Goal: Information Seeking & Learning: Learn about a topic

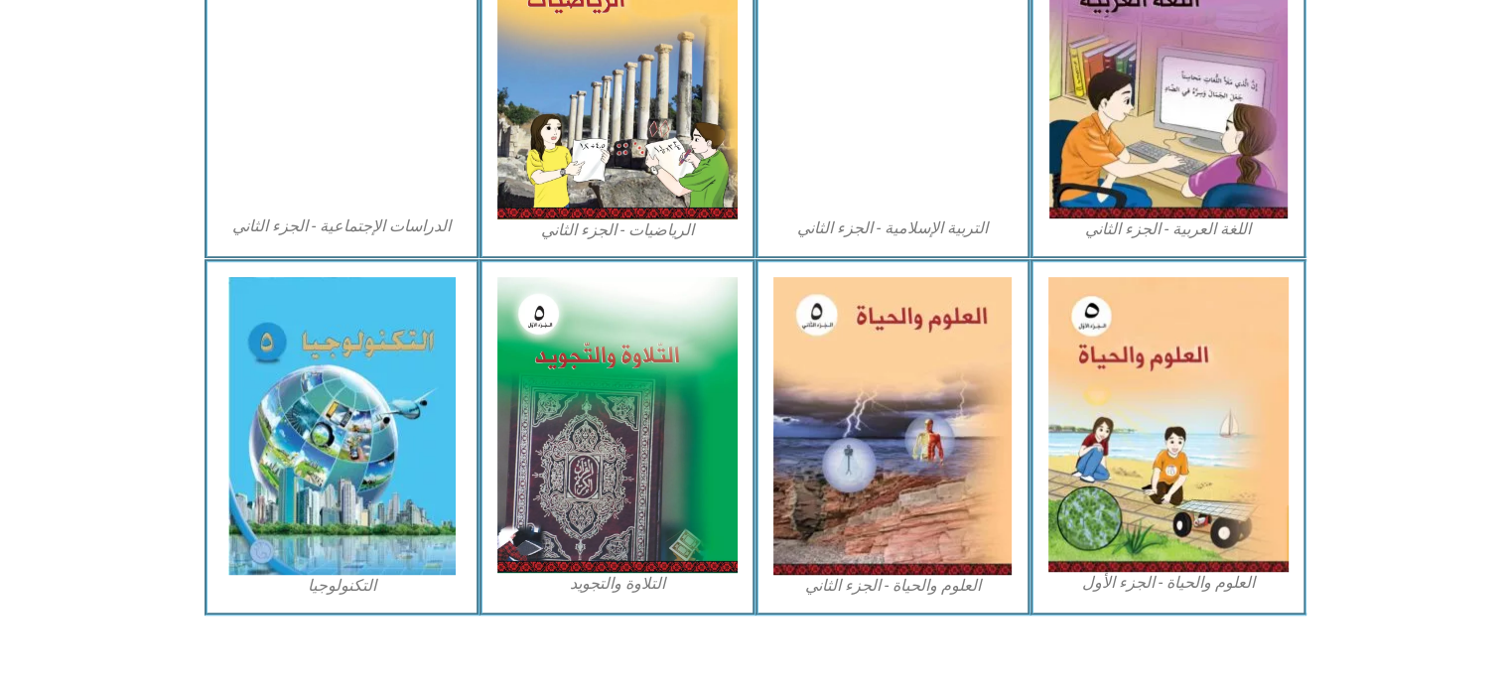
scroll to position [1079, 0]
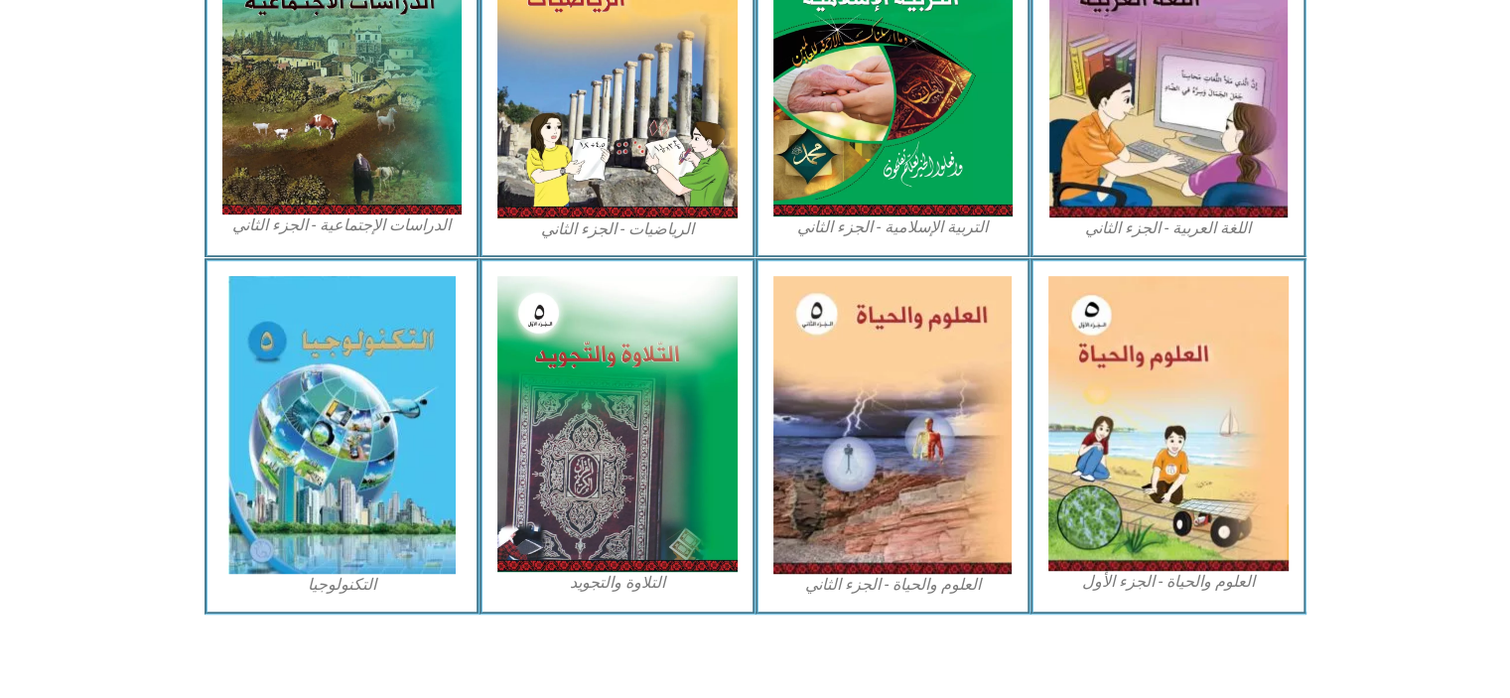
click at [423, 490] on img at bounding box center [341, 425] width 227 height 298
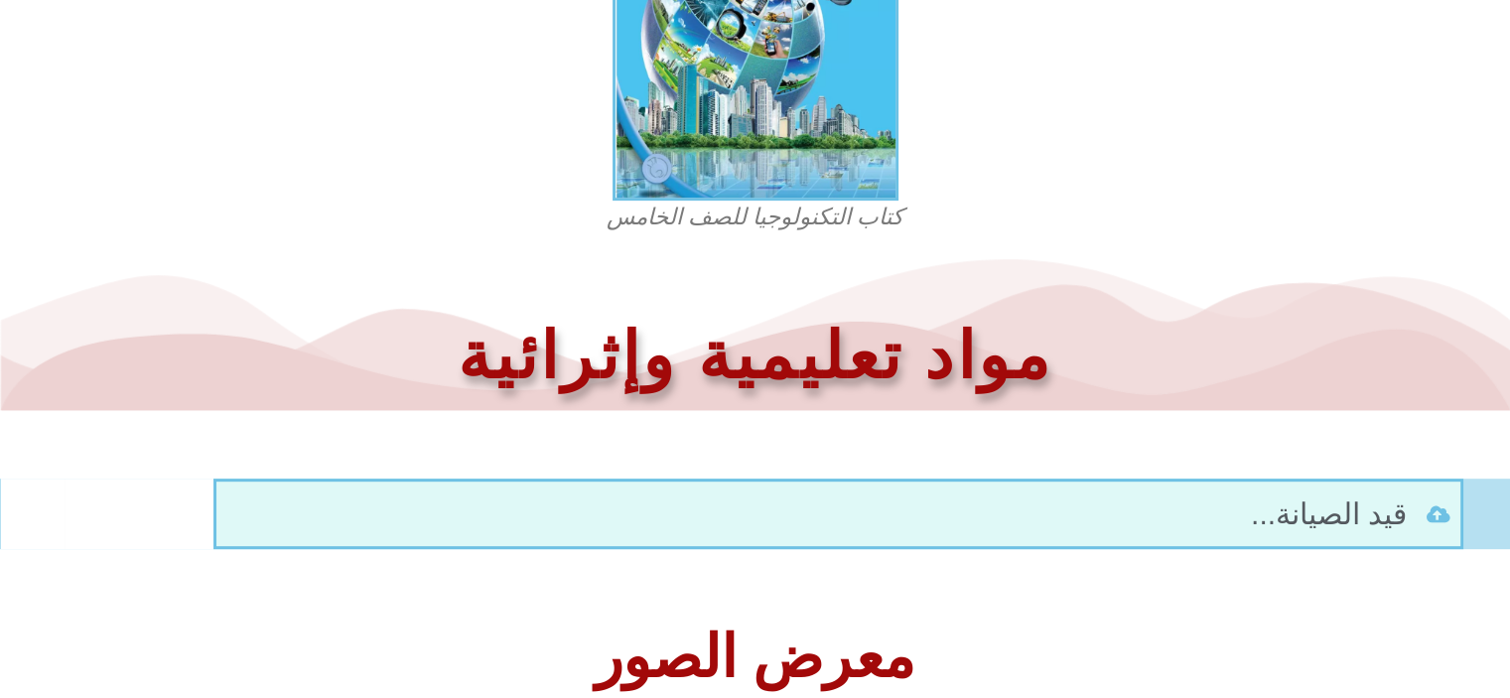
scroll to position [765, 0]
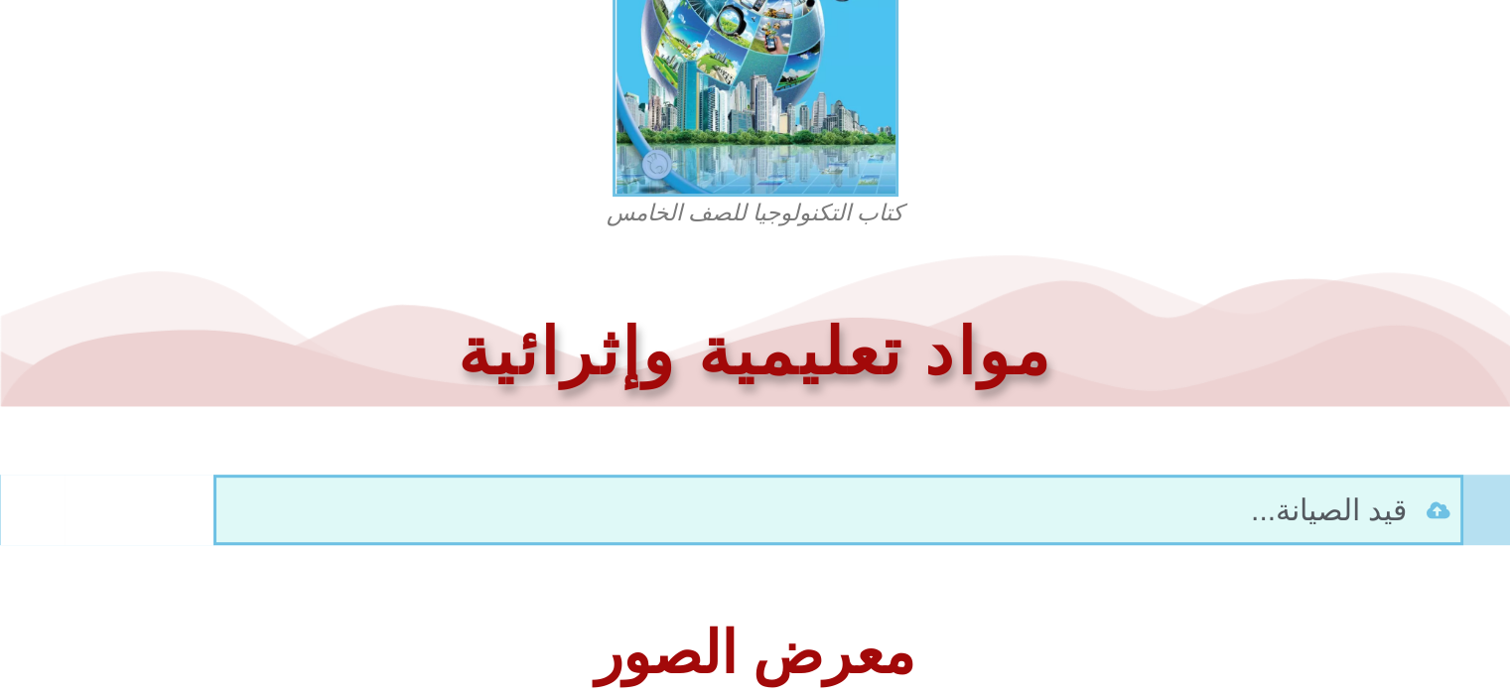
click at [865, 215] on figcaption "كتاب التكنولوجيا للصف الخامس" at bounding box center [755, 214] width 477 height 32
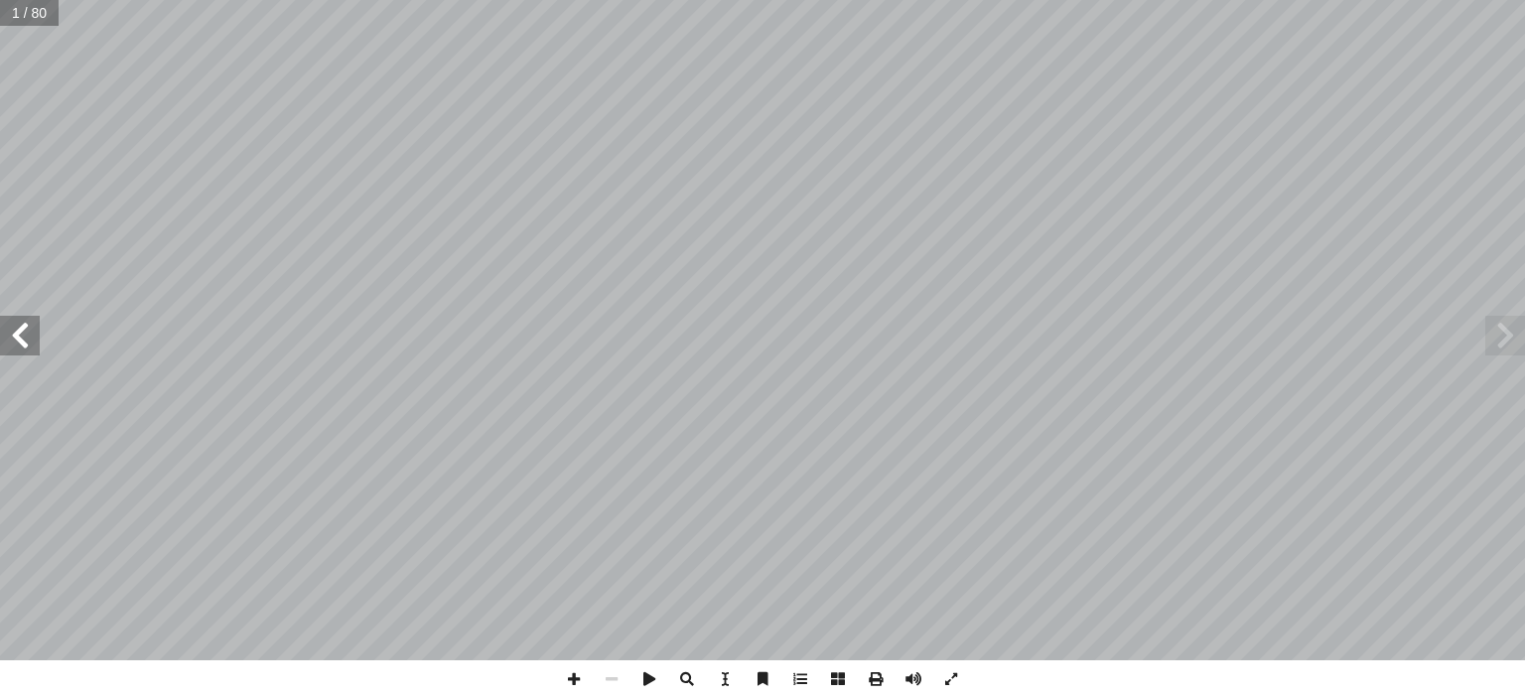
click at [1500, 341] on span at bounding box center [1506, 336] width 40 height 40
click at [28, 342] on span at bounding box center [20, 336] width 40 height 40
click at [16, 344] on span at bounding box center [20, 336] width 40 height 40
click at [20, 337] on span at bounding box center [20, 336] width 40 height 40
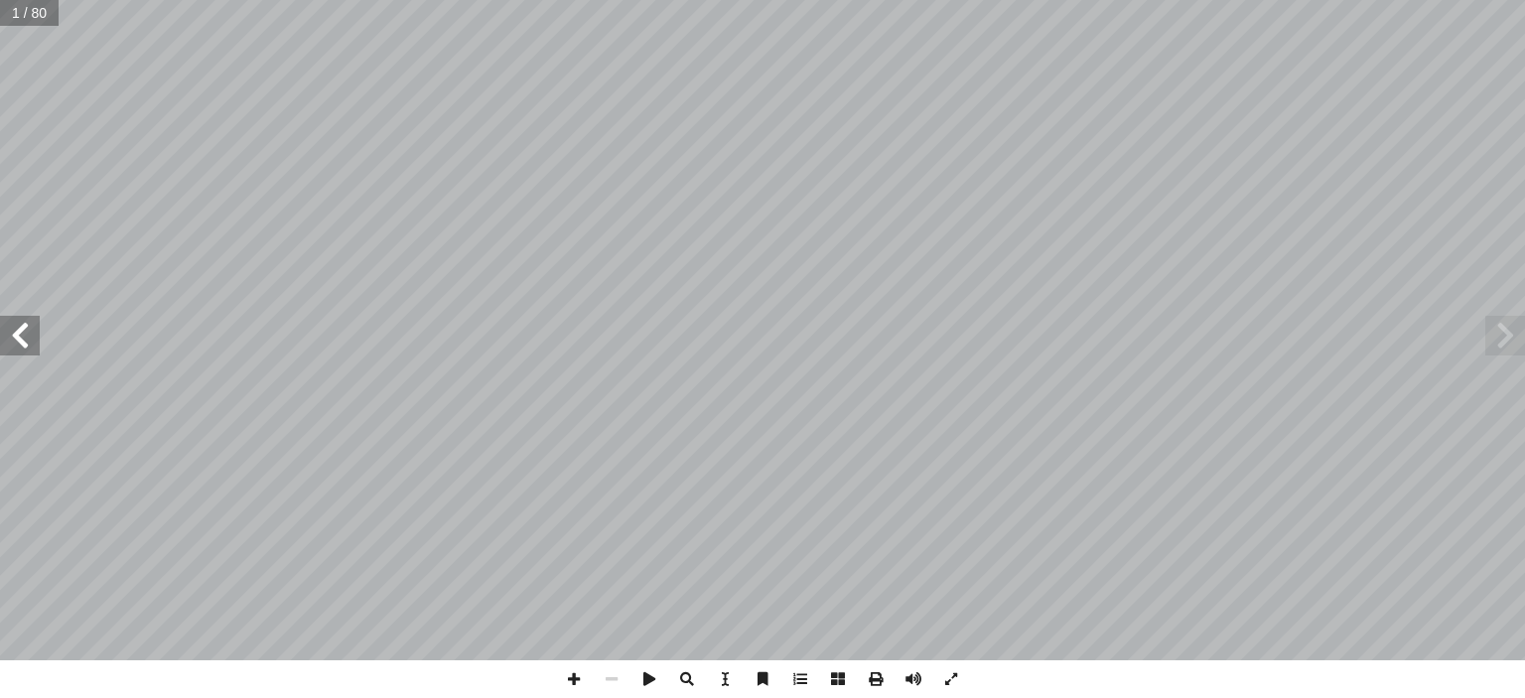
click at [26, 330] on span at bounding box center [20, 336] width 40 height 40
click at [30, 320] on span at bounding box center [20, 336] width 40 height 40
click at [31, 340] on span at bounding box center [20, 336] width 40 height 40
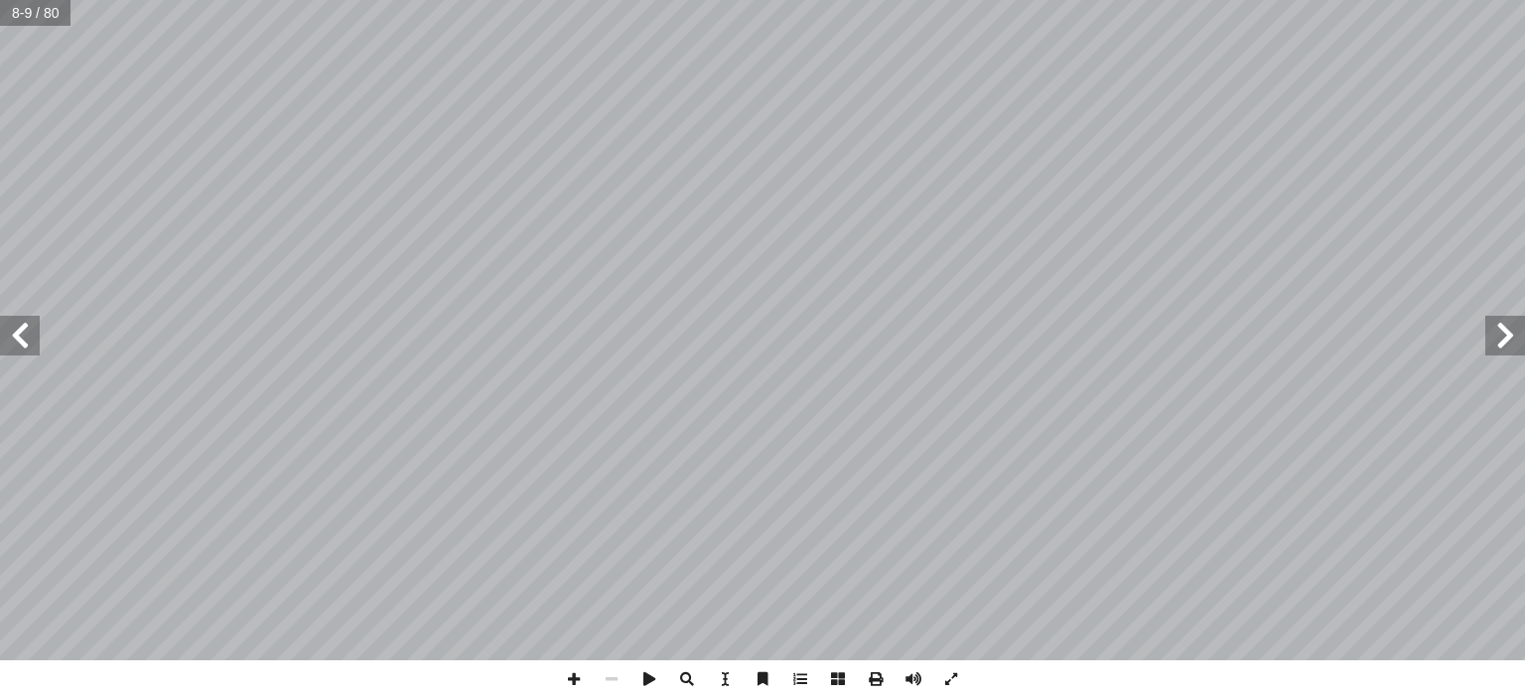
click at [24, 337] on span at bounding box center [20, 336] width 40 height 40
click at [16, 346] on span at bounding box center [20, 336] width 40 height 40
click at [19, 334] on span at bounding box center [20, 336] width 40 height 40
click at [29, 340] on span at bounding box center [20, 336] width 40 height 40
